Goal: Task Accomplishment & Management: Use online tool/utility

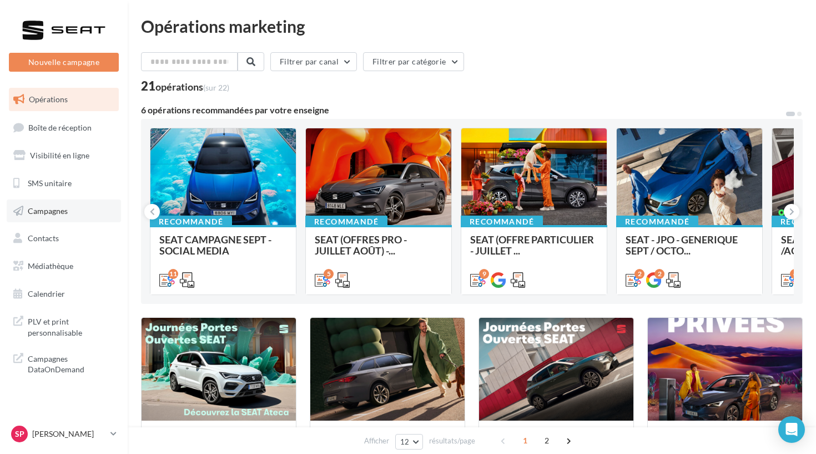
click at [83, 208] on link "Campagnes" at bounding box center [64, 210] width 114 height 23
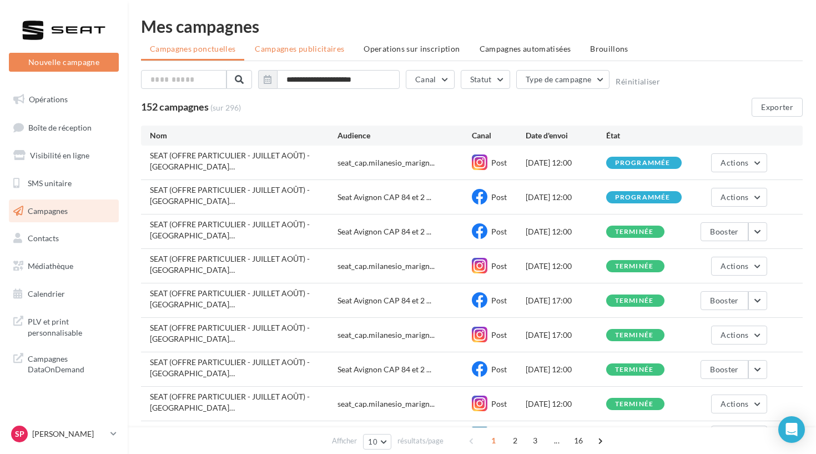
click at [309, 49] on span "Campagnes publicitaires" at bounding box center [299, 48] width 89 height 9
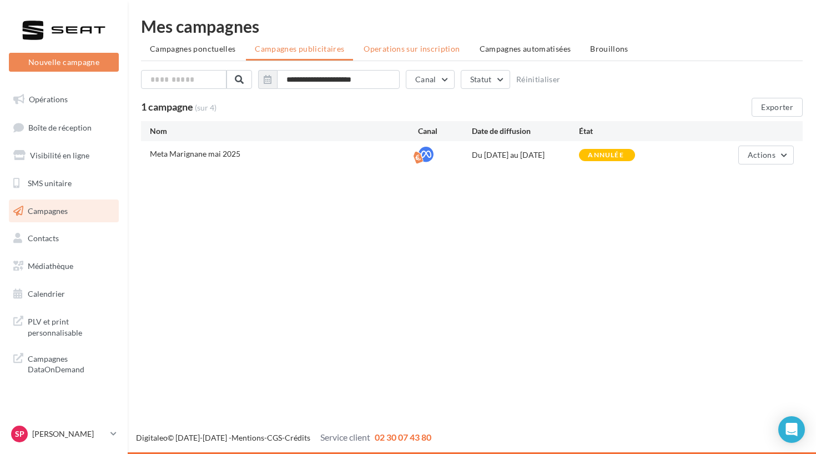
click at [397, 53] on li "Operations sur inscription" at bounding box center [412, 49] width 114 height 20
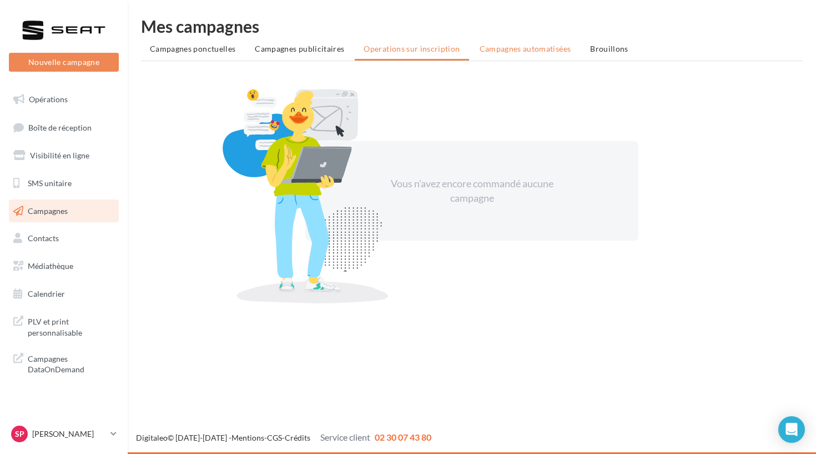
click at [497, 46] on span "Campagnes automatisées" at bounding box center [526, 48] width 92 height 9
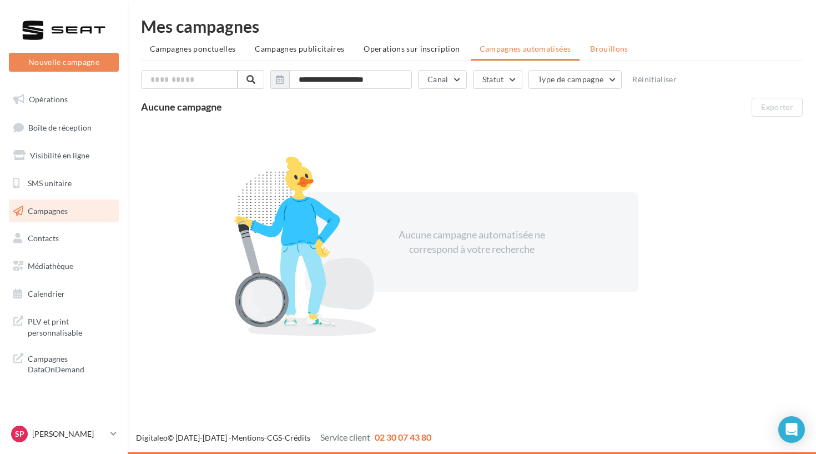
click at [591, 53] on li "Brouillons" at bounding box center [609, 49] width 56 height 20
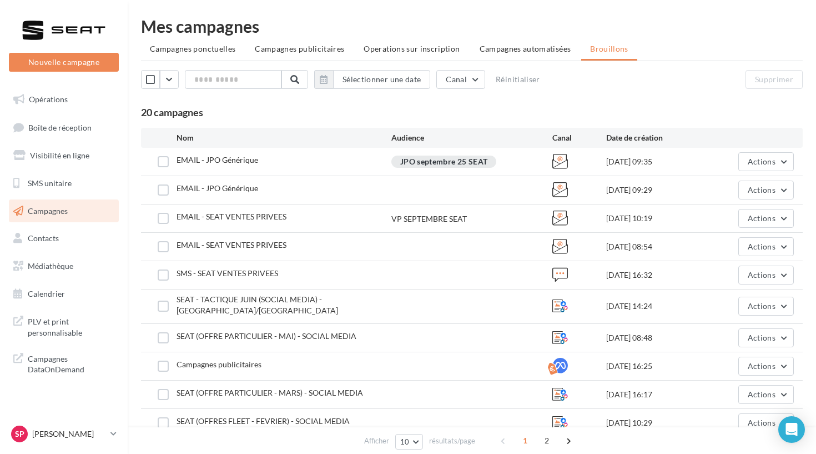
click at [274, 150] on div "EMAIL - JPO Générique JPO septembre 25 SEAT 22/08/2025 09:35 Actions" at bounding box center [472, 162] width 662 height 28
click at [756, 172] on div "EMAIL - JPO Générique JPO septembre 25 SEAT 22/08/2025 09:35 Actions" at bounding box center [472, 162] width 662 height 28
click at [755, 164] on span "Actions" at bounding box center [762, 161] width 28 height 9
click at [744, 197] on button "Editer" at bounding box center [738, 187] width 111 height 29
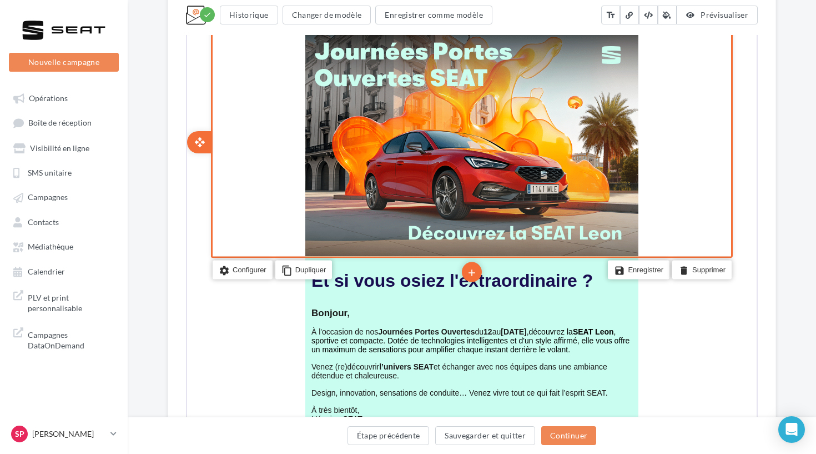
scroll to position [252, 0]
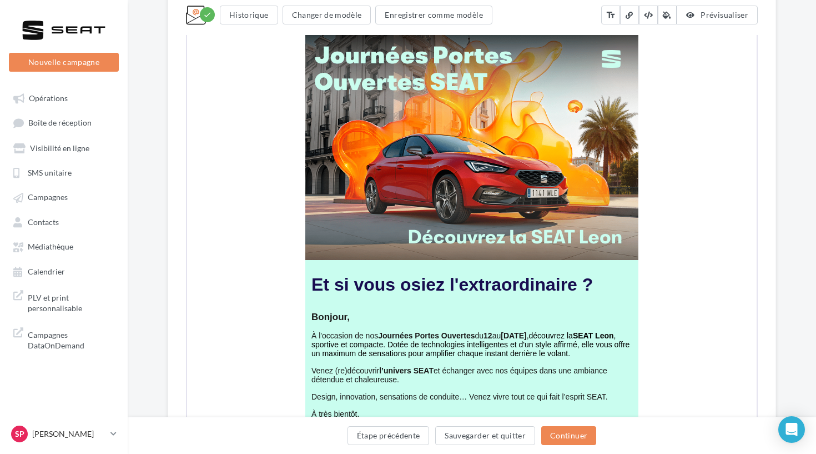
click at [773, 334] on div "**********" at bounding box center [472, 337] width 609 height 992
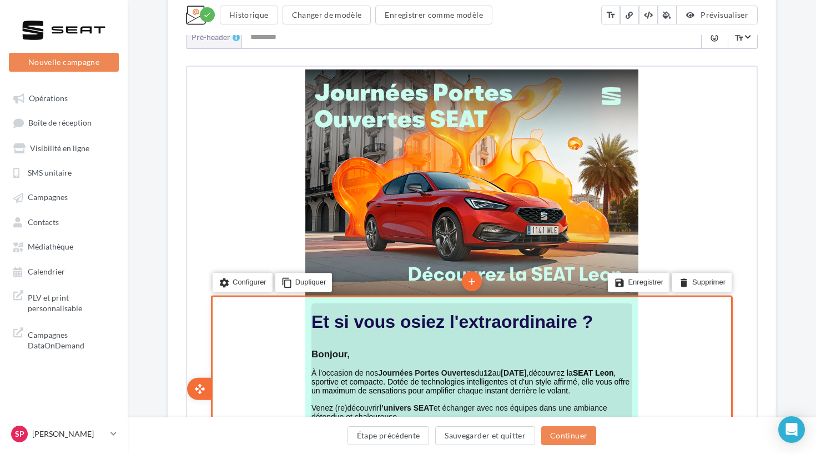
scroll to position [208, 0]
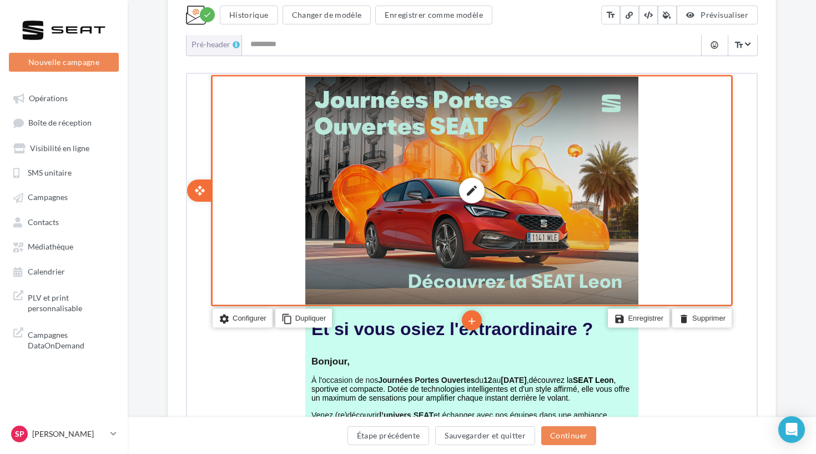
click at [549, 211] on div "edit photo_library rounded_corner crop link style" at bounding box center [470, 189] width 333 height 228
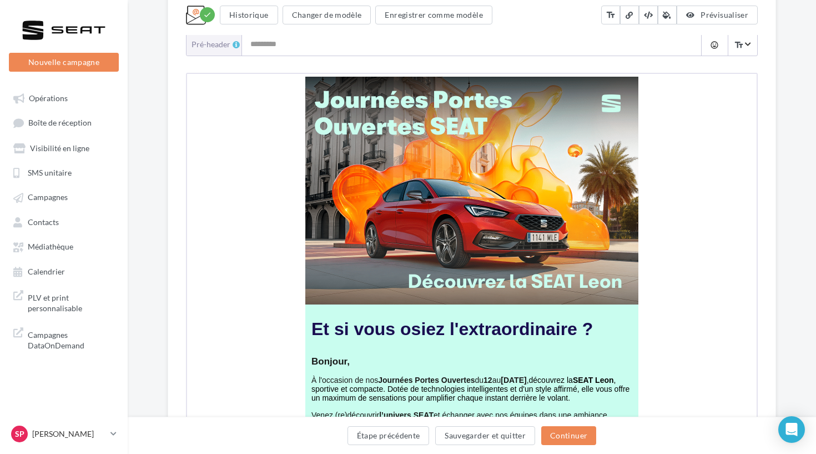
drag, startPoint x: 313, startPoint y: 57, endPoint x: 775, endPoint y: 132, distance: 468.5
click at [775, 132] on div "**********" at bounding box center [472, 382] width 609 height 992
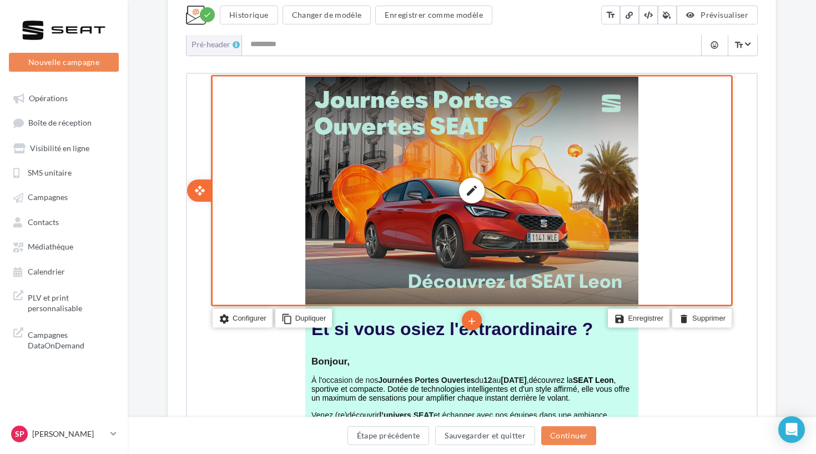
click at [636, 302] on div "edit photo_library rounded_corner crop link style" at bounding box center [470, 189] width 333 height 228
